Goal: Check status

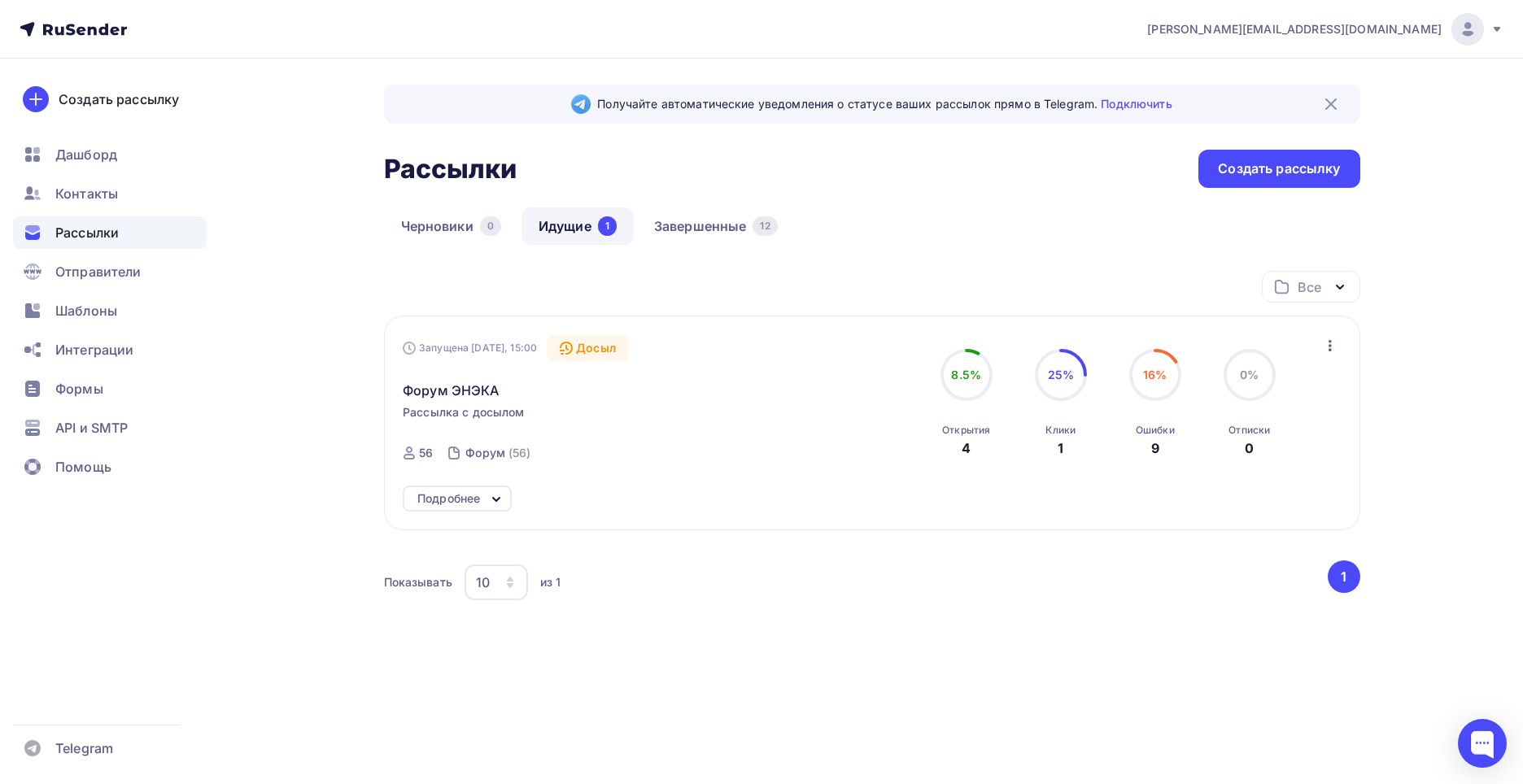
click at [488, 494] on icon at bounding box center [495, 499] width 19 height 19
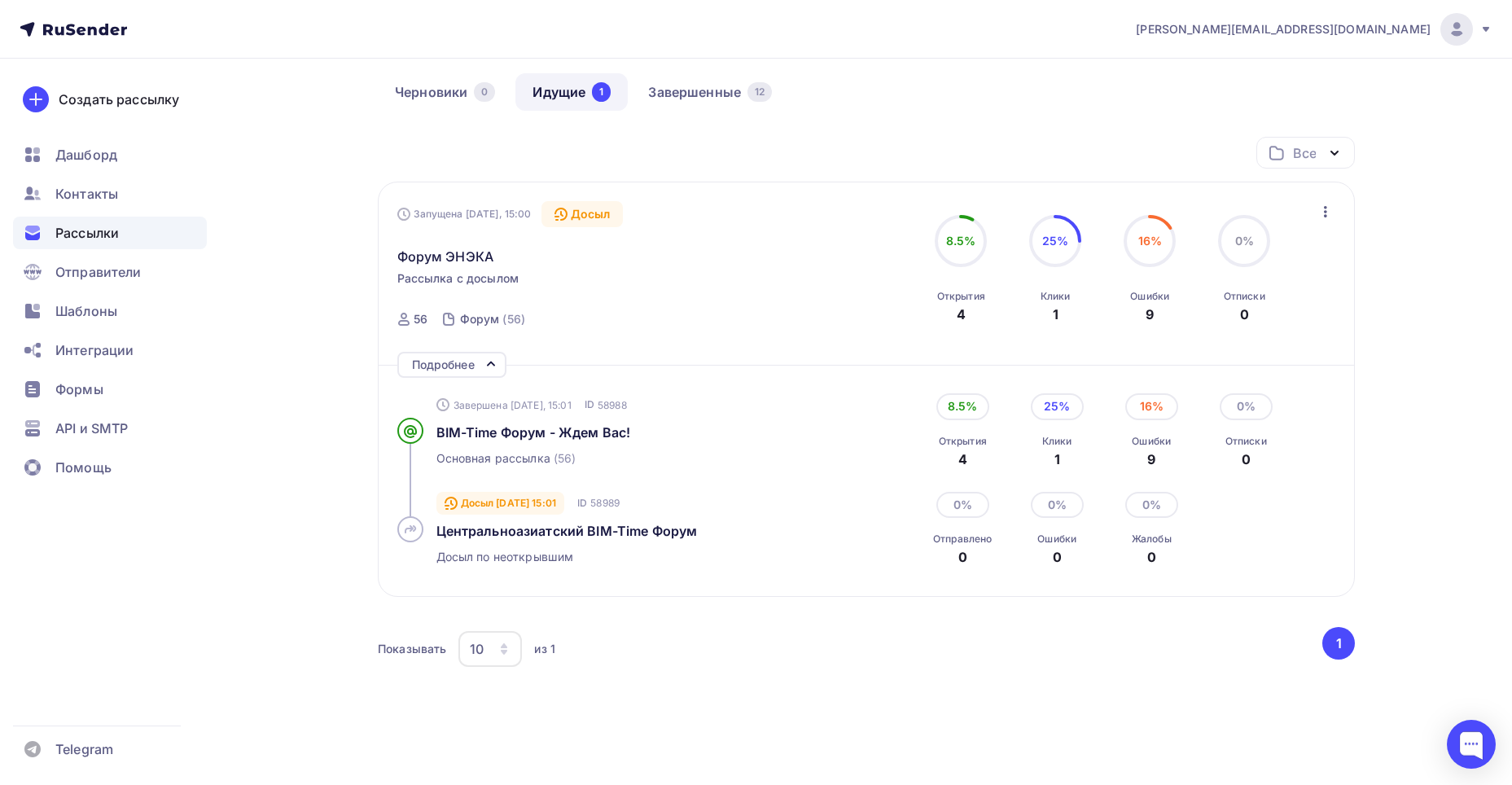
scroll to position [163, 0]
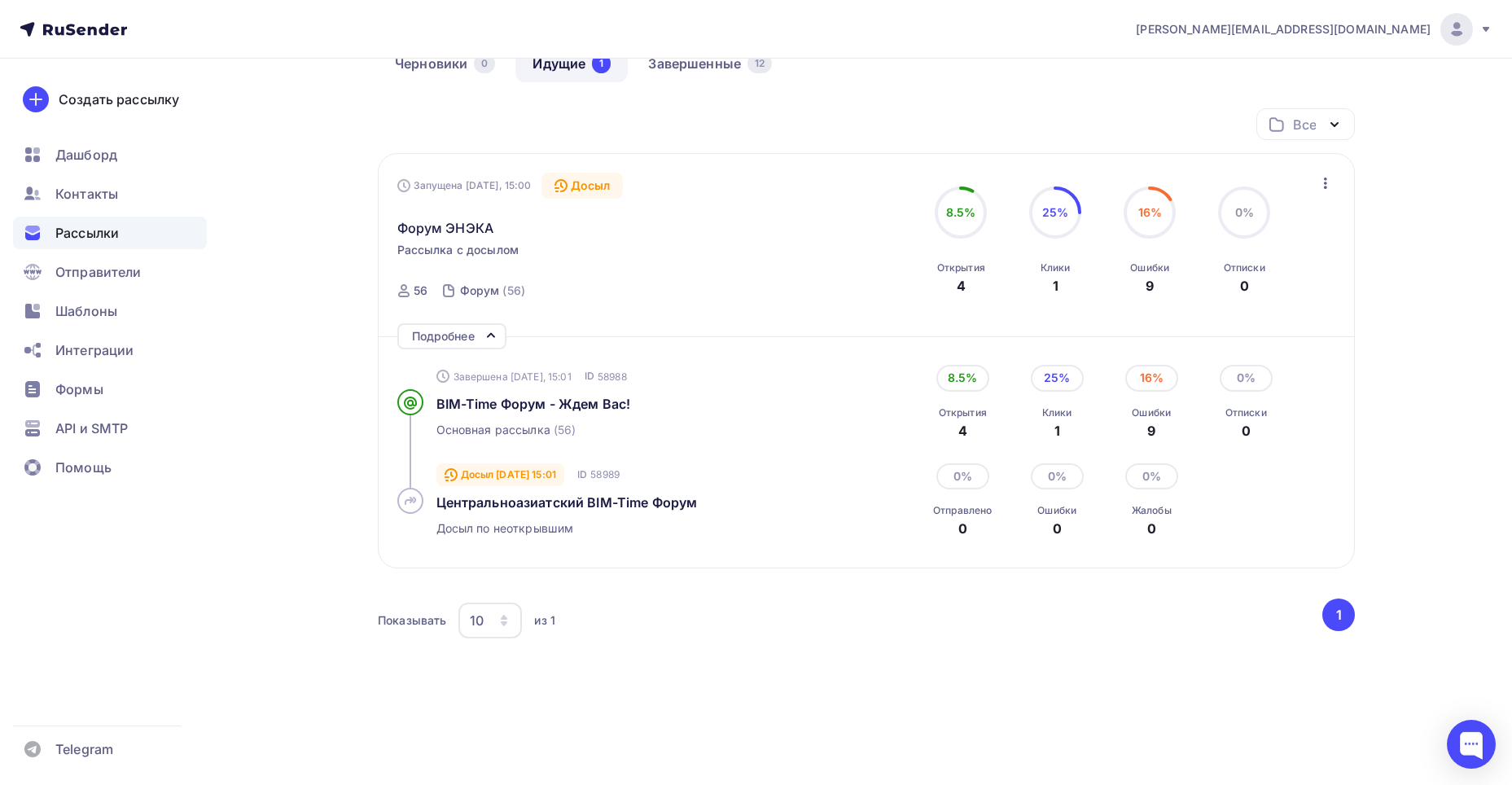
click at [1205, 737] on div "Все Все папки Создать новую папку Запущена [DATE], 15:00 Досыл Форум ЭНЭКА Расс…" at bounding box center [866, 424] width 977 height 631
click at [1056, 283] on div "1" at bounding box center [1056, 285] width 5 height 19
click at [450, 229] on span "Форум ЭНЭКА" at bounding box center [446, 227] width 97 height 19
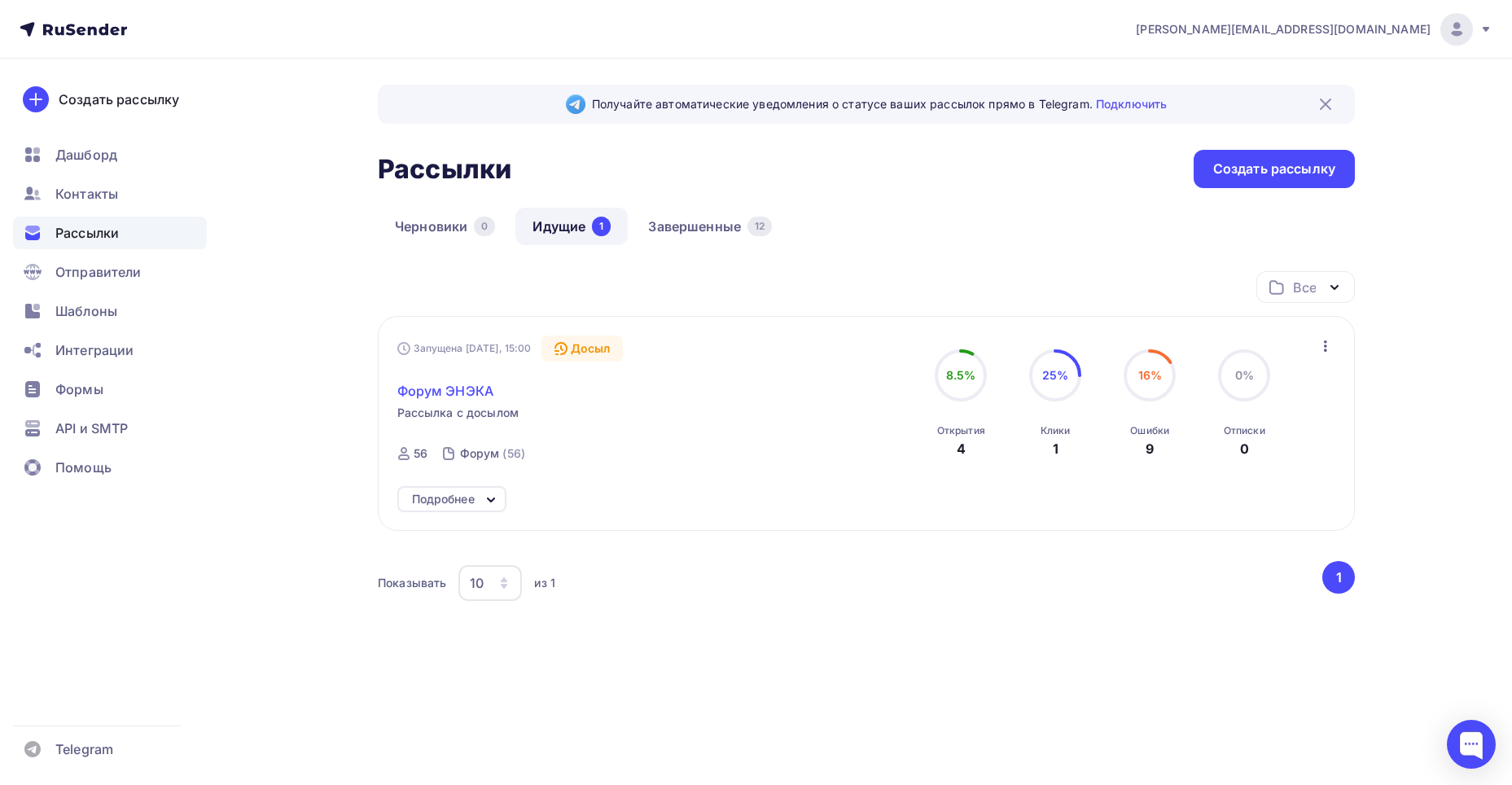
scroll to position [0, 0]
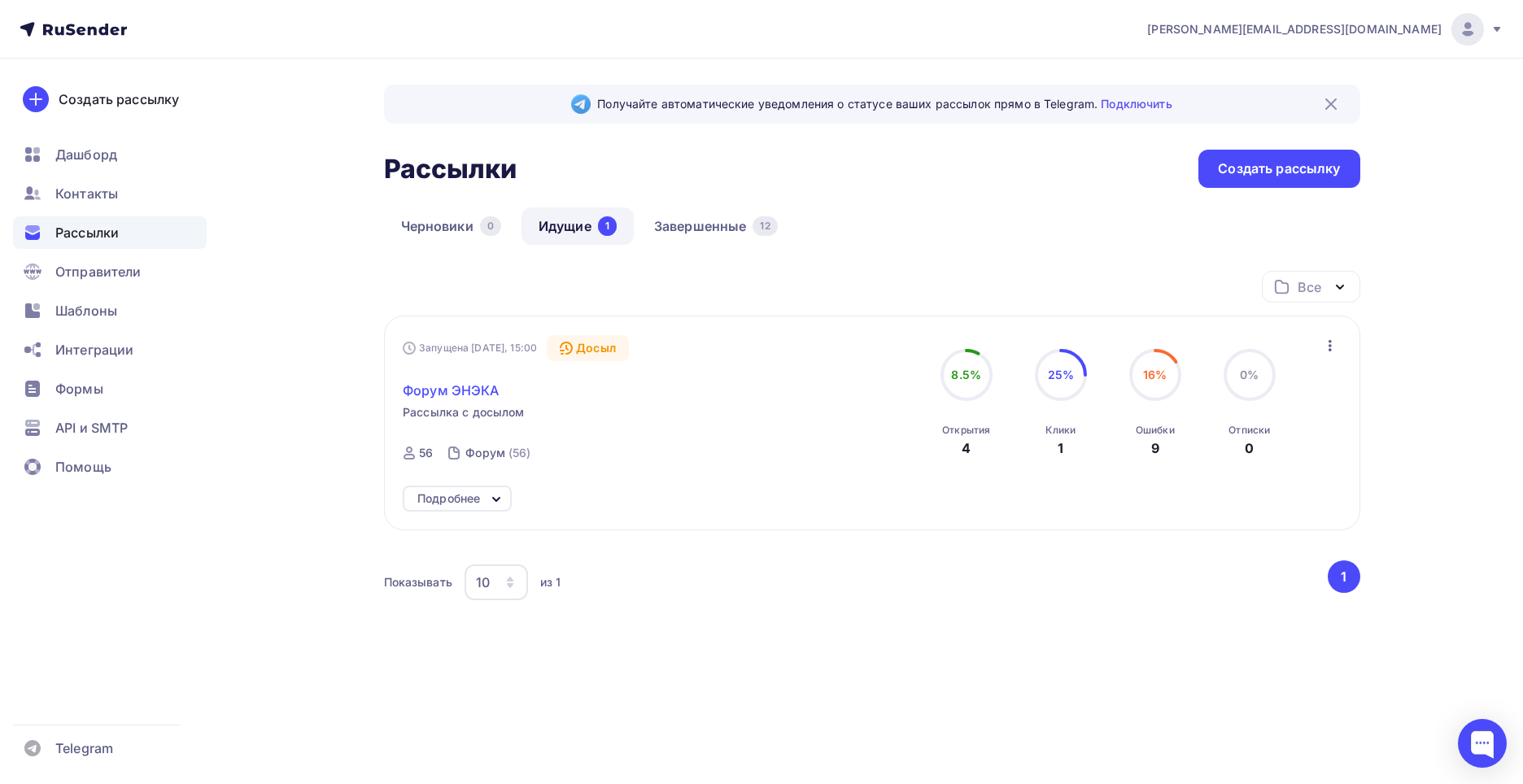
click at [465, 392] on span "Форум ЭНЭКА" at bounding box center [451, 390] width 97 height 19
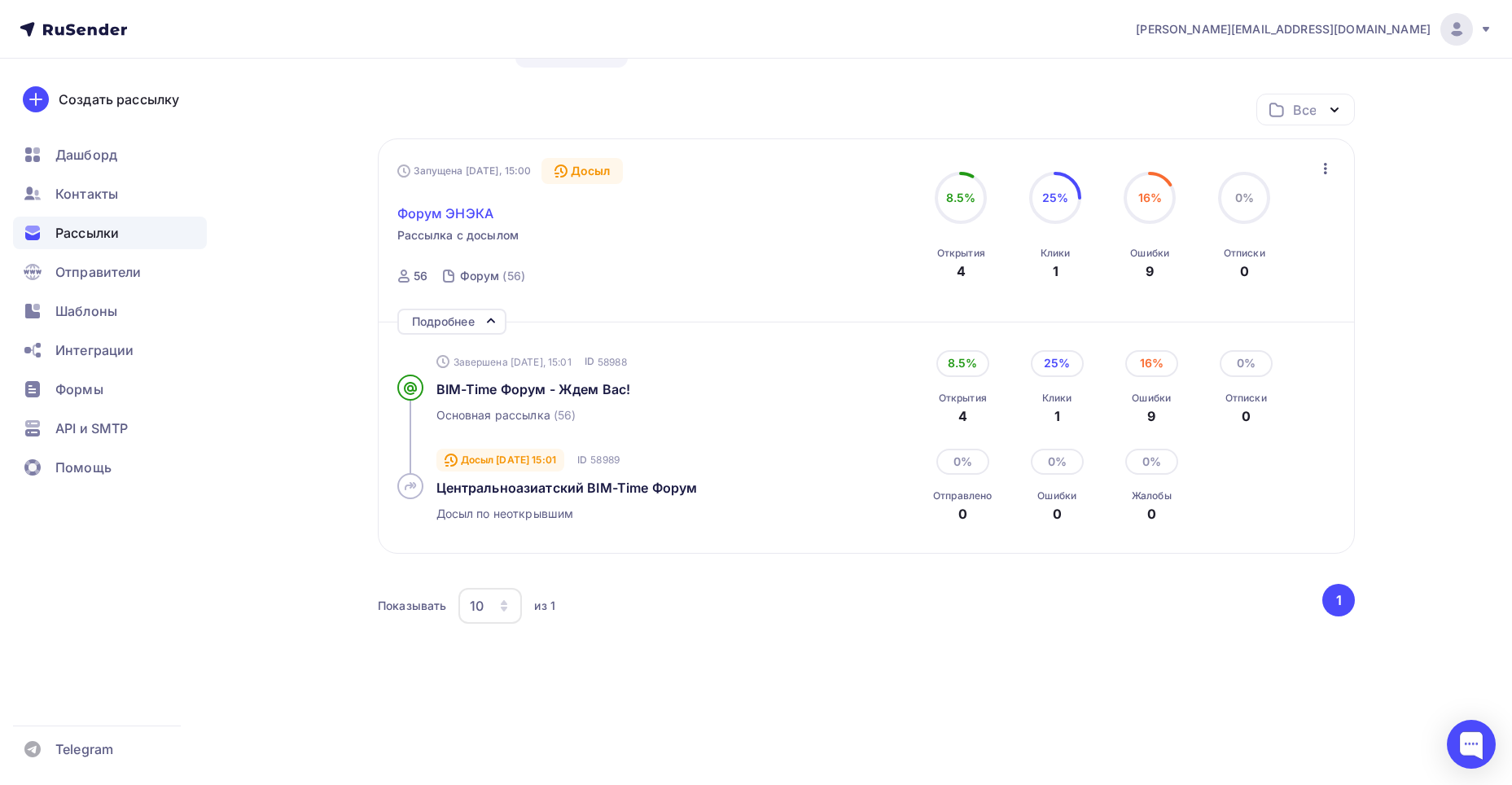
scroll to position [183, 0]
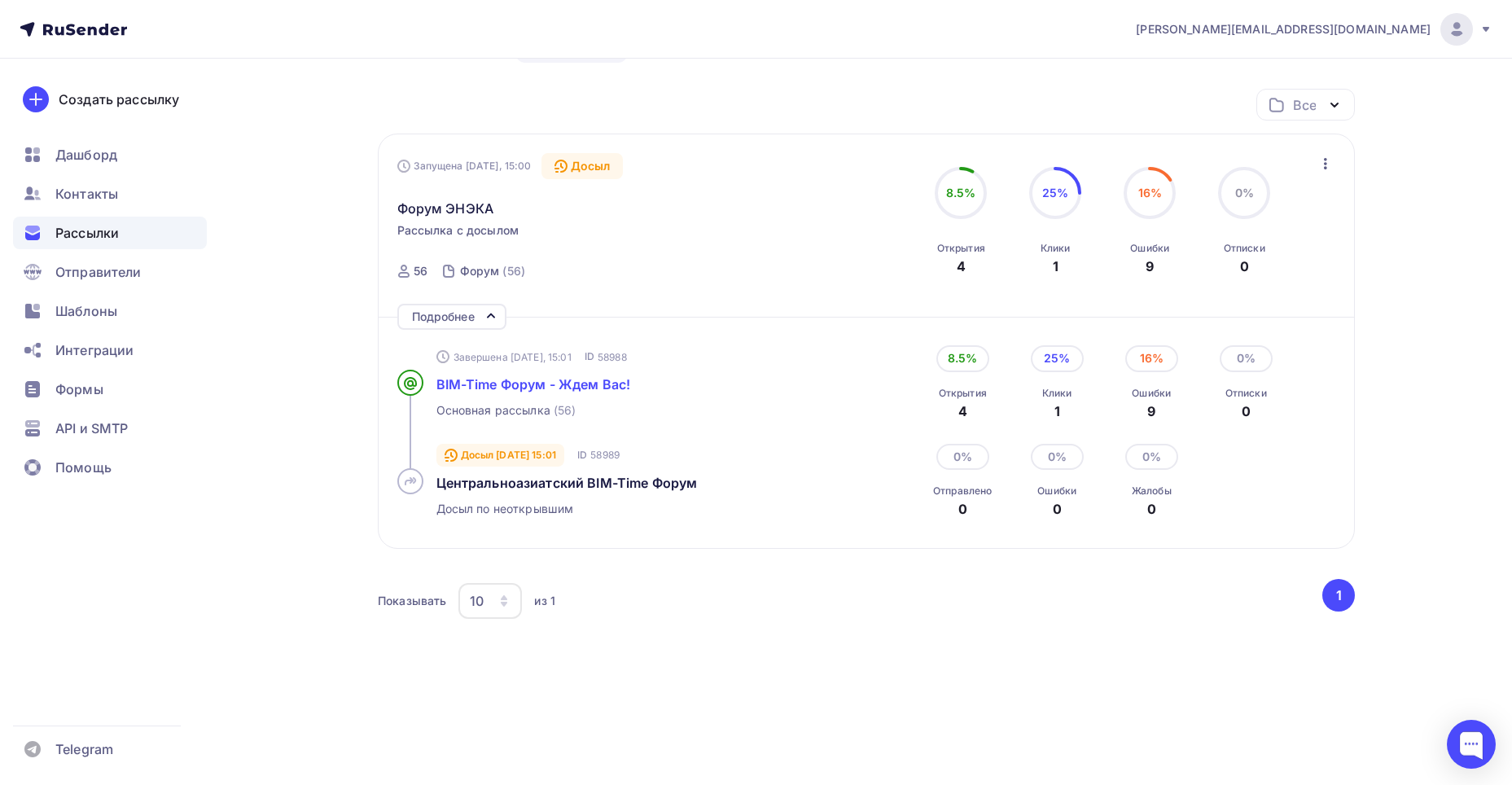
click at [518, 377] on span "BIM-Time Форум - Ждем Вас!" at bounding box center [534, 385] width 195 height 16
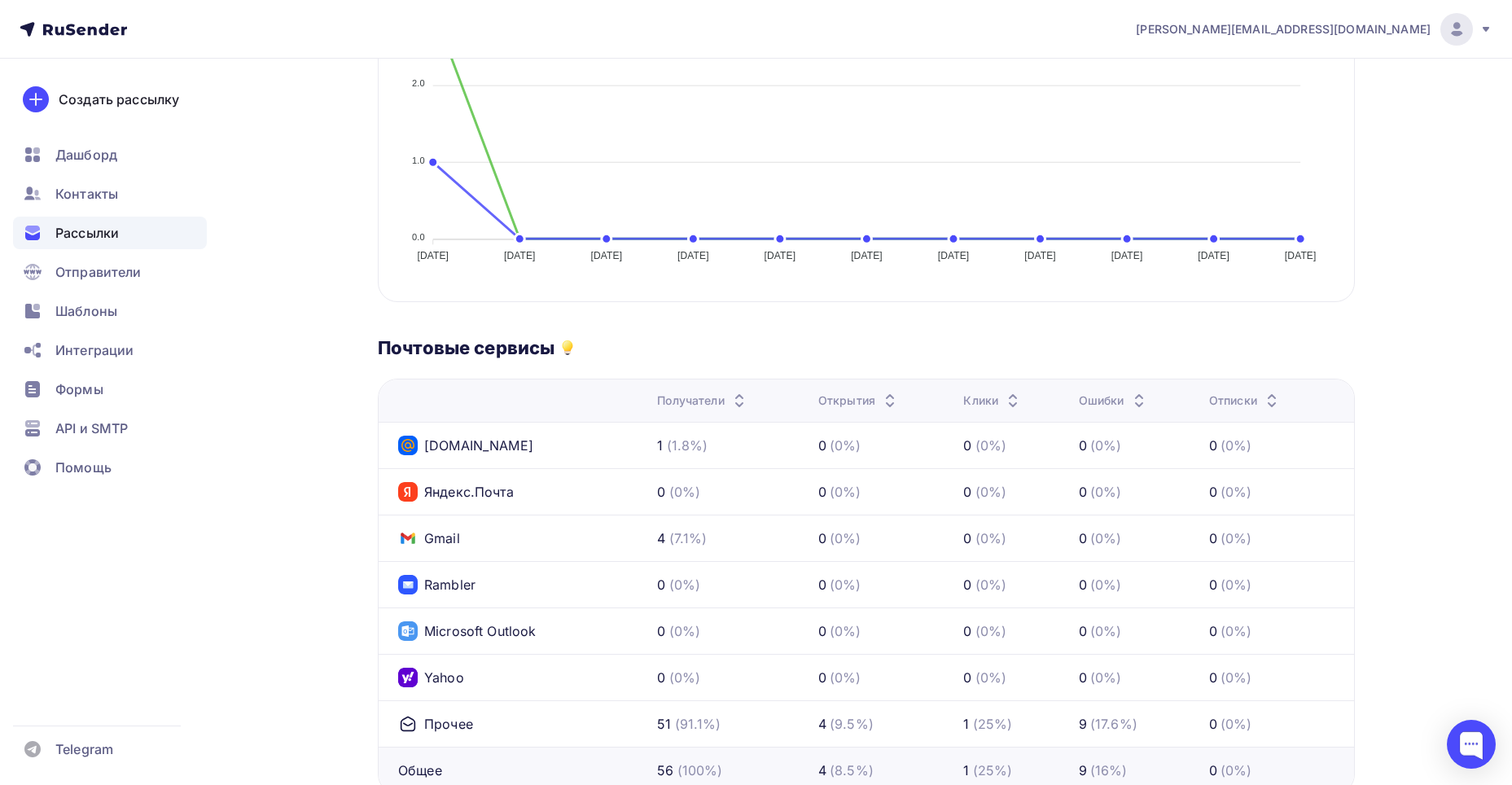
scroll to position [570, 0]
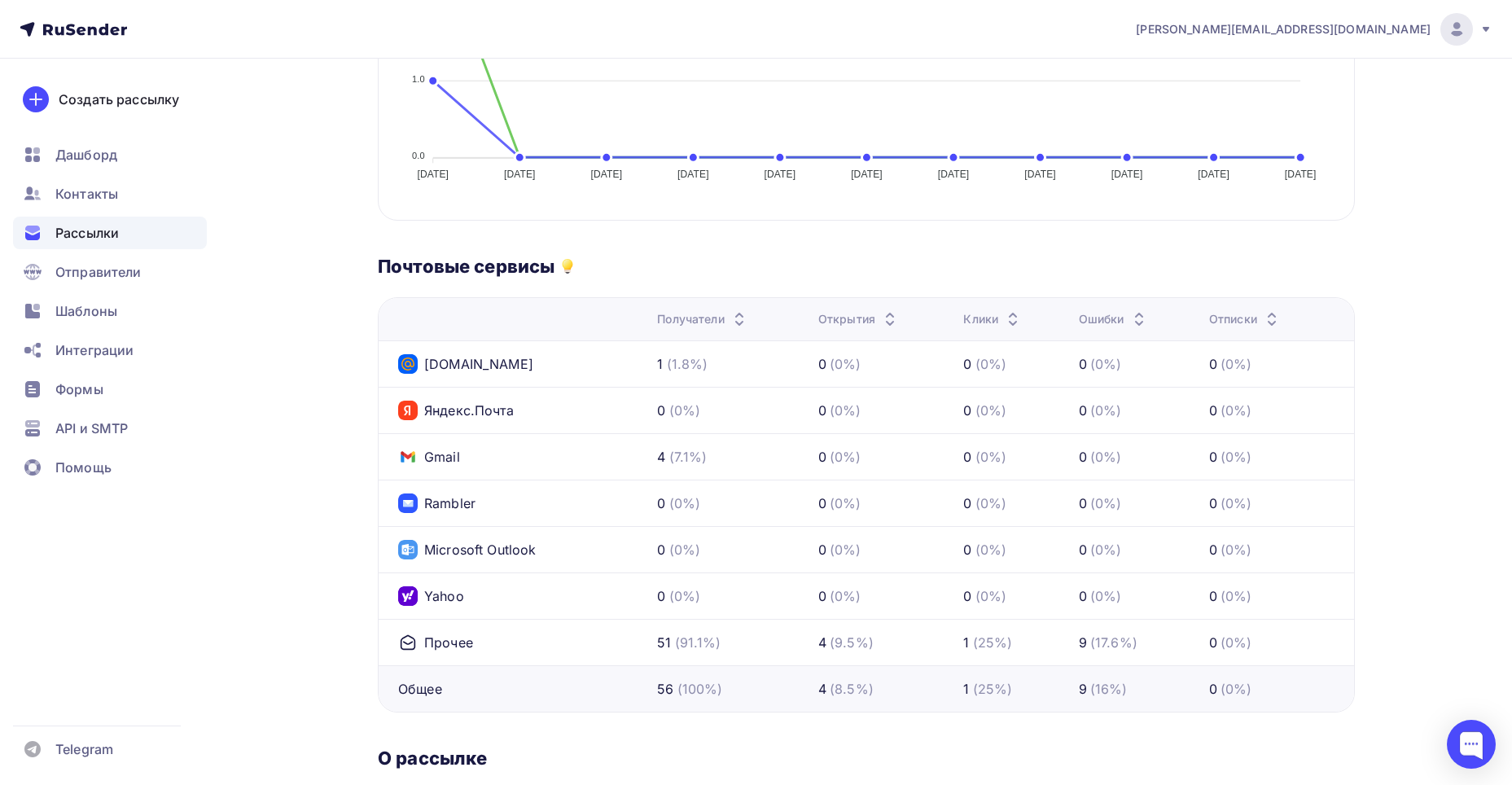
click at [415, 649] on icon at bounding box center [408, 642] width 15 height 15
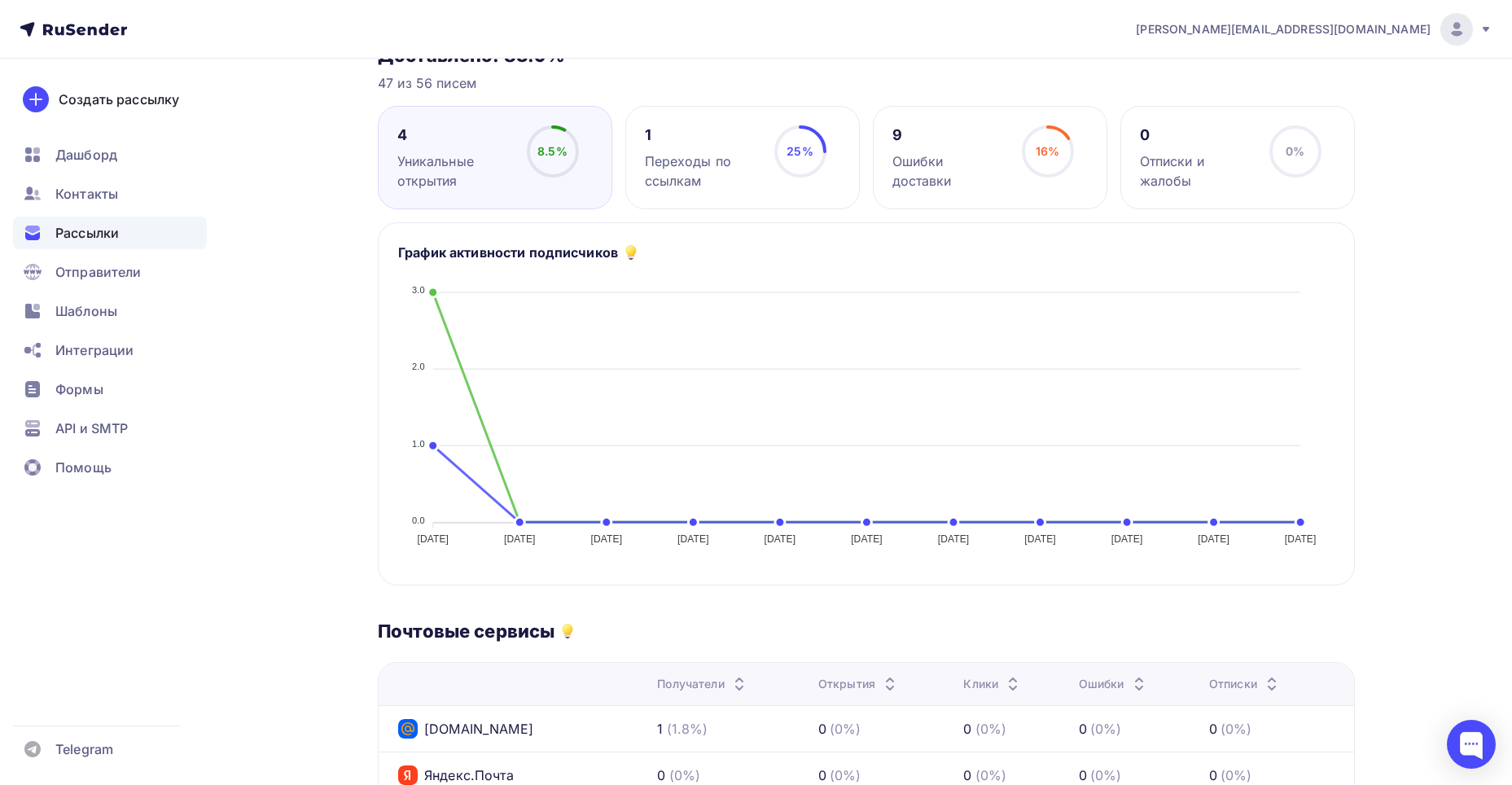
scroll to position [163, 0]
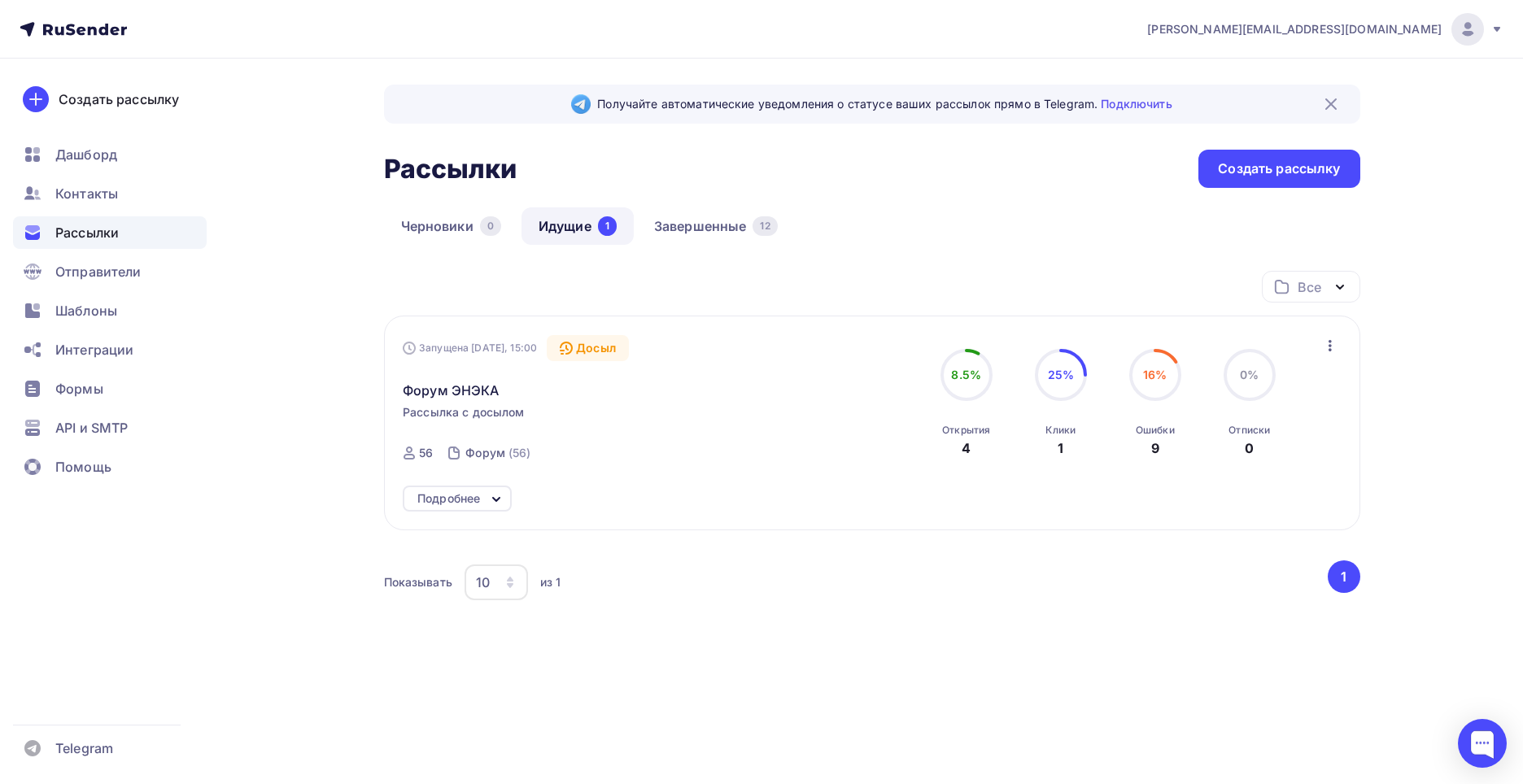
click at [481, 512] on div "Запущена [DATE], 15:00 Досыл Форум ЭНЭКА Рассылка с досылом Отправлена [DATE], …" at bounding box center [872, 422] width 976 height 214
click at [483, 510] on div "Подробнее" at bounding box center [457, 498] width 109 height 26
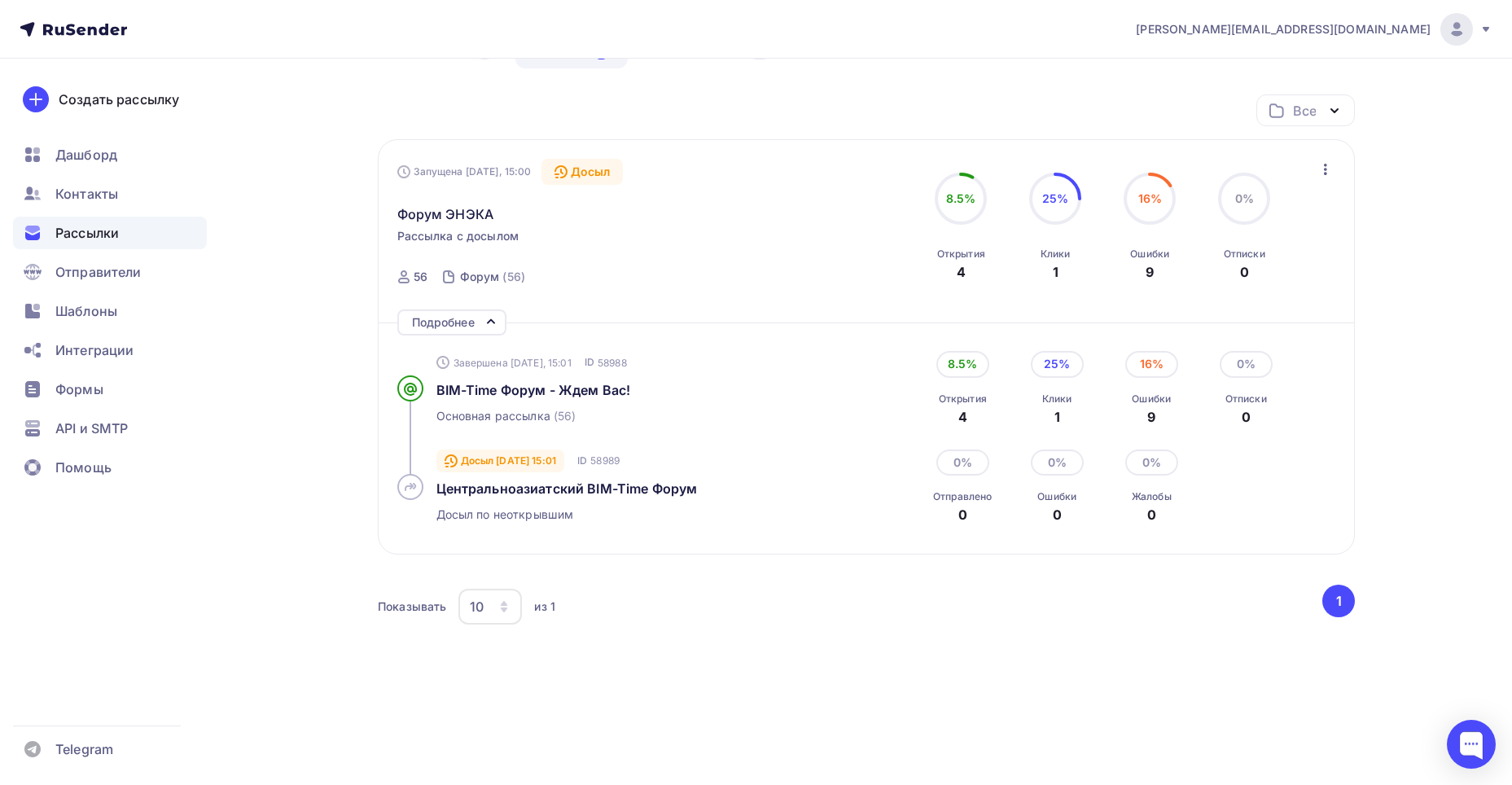
scroll to position [183, 0]
